Goal: Download file/media

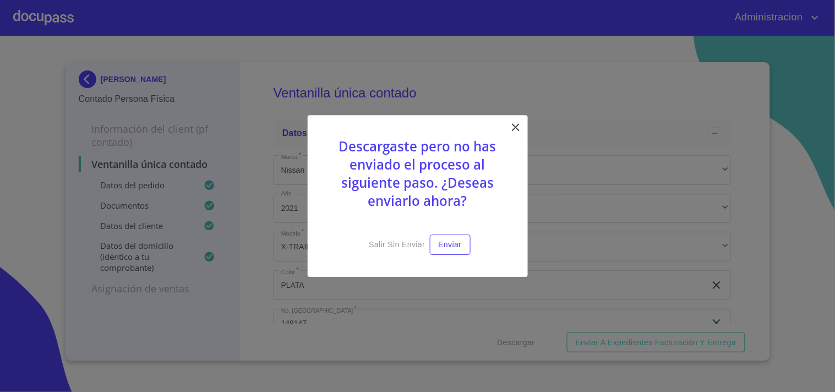
scroll to position [2995, 0]
click at [388, 249] on button "Salir sin enviar" at bounding box center [397, 245] width 65 height 20
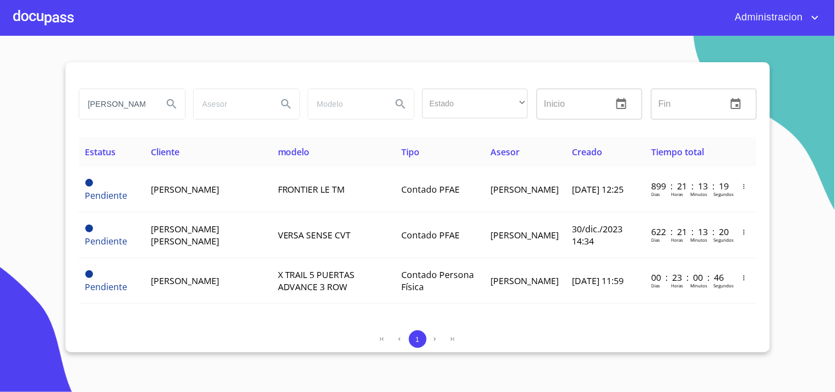
drag, startPoint x: 140, startPoint y: 104, endPoint x: 50, endPoint y: 106, distance: 89.8
click at [50, 107] on section "[PERSON_NAME] Estado ​ ​ Inicio ​ Fin ​ Estatus Cliente modelo Tipo Asesor Crea…" at bounding box center [417, 214] width 835 height 356
type input "[PERSON_NAME]"
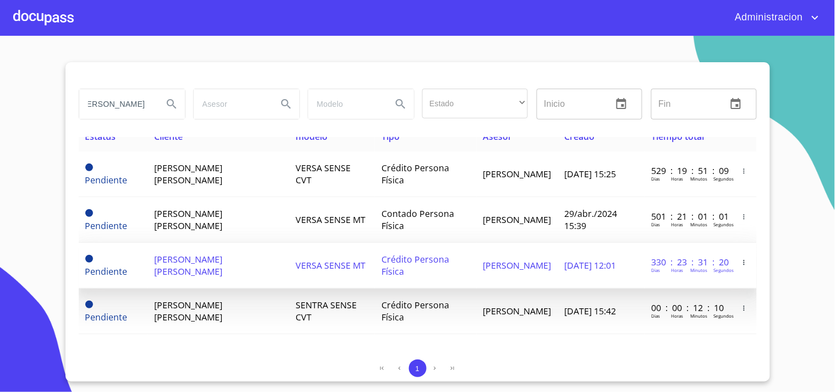
scroll to position [0, 0]
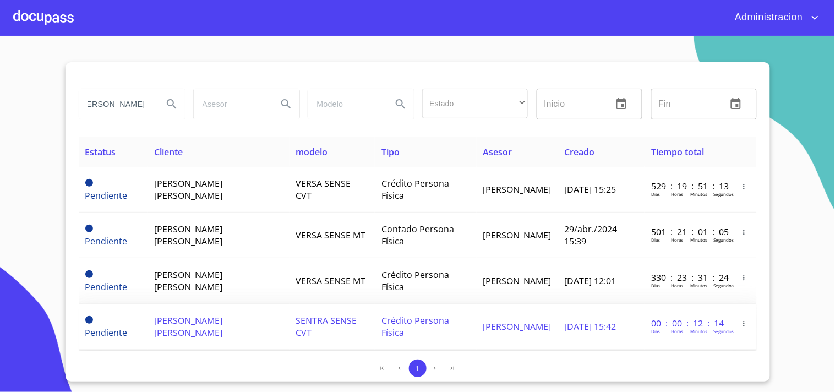
click at [416, 323] on span "Crédito Persona Física" at bounding box center [416, 326] width 68 height 24
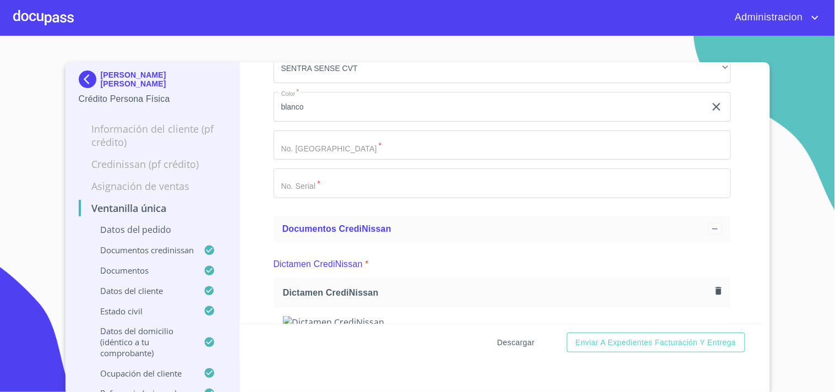
scroll to position [183, 0]
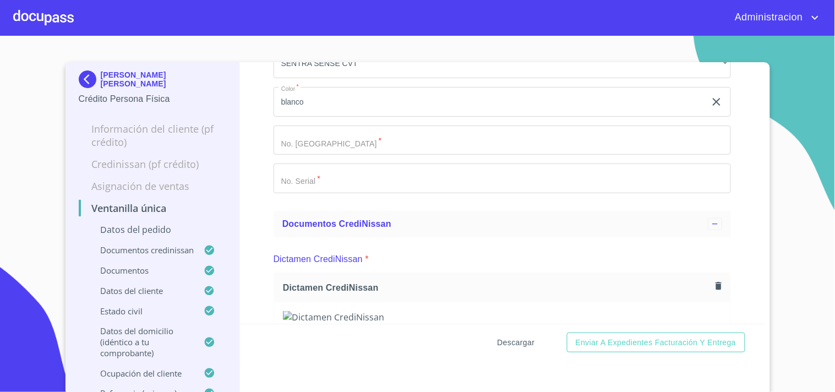
click at [502, 347] on span "Descargar" at bounding box center [516, 343] width 37 height 14
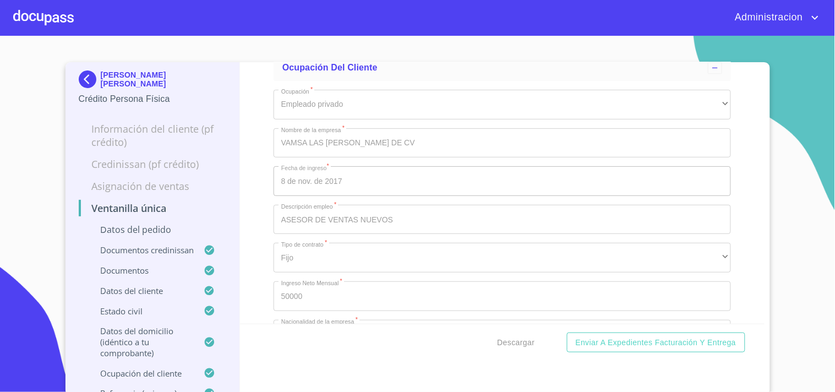
scroll to position [4711, 0]
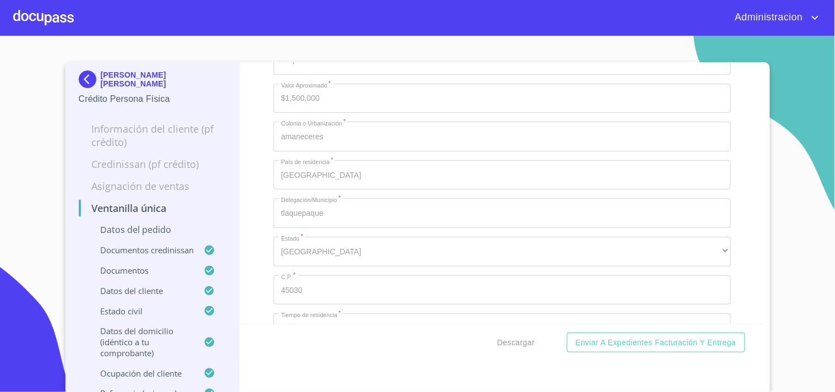
click at [101, 75] on p "[PERSON_NAME] [PERSON_NAME]" at bounding box center [164, 79] width 126 height 18
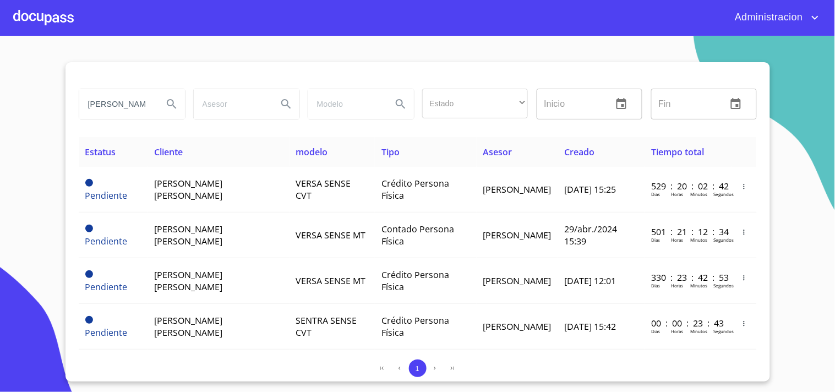
scroll to position [15, 0]
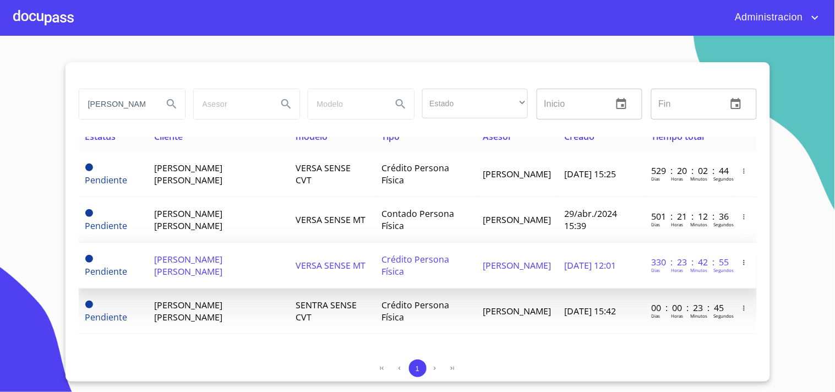
click at [477, 273] on td "[PERSON_NAME]" at bounding box center [517, 266] width 81 height 46
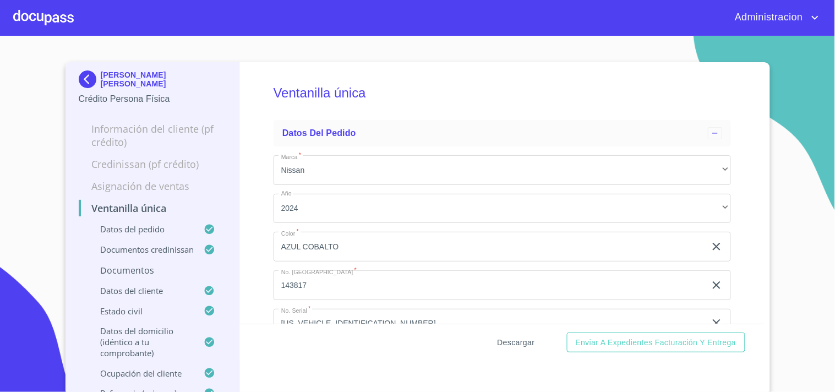
click at [504, 339] on span "Descargar" at bounding box center [516, 343] width 37 height 14
click at [117, 79] on p "[PERSON_NAME] [PERSON_NAME]" at bounding box center [164, 79] width 126 height 18
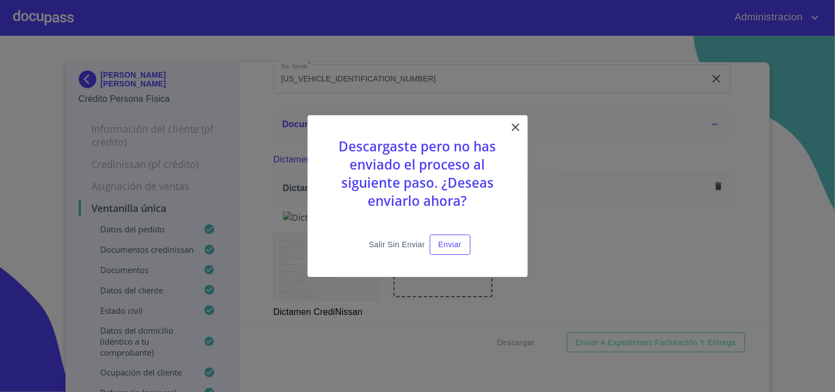
click at [391, 244] on span "Salir sin enviar" at bounding box center [397, 245] width 56 height 14
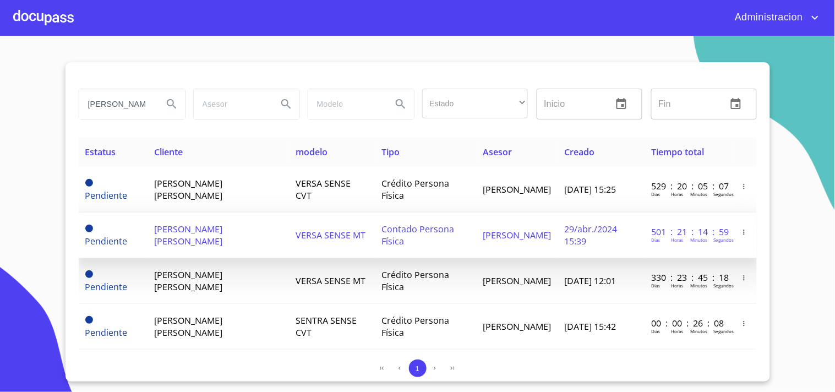
click at [477, 227] on td "[PERSON_NAME]" at bounding box center [517, 236] width 81 height 46
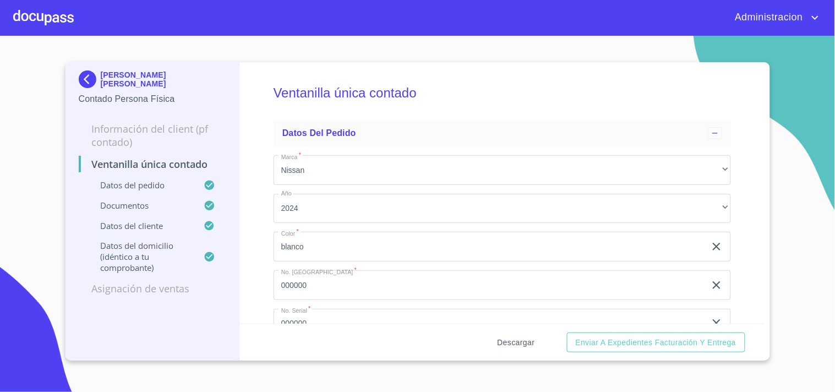
click at [518, 343] on span "Descargar" at bounding box center [516, 343] width 37 height 14
